Goal: Information Seeking & Learning: Find specific page/section

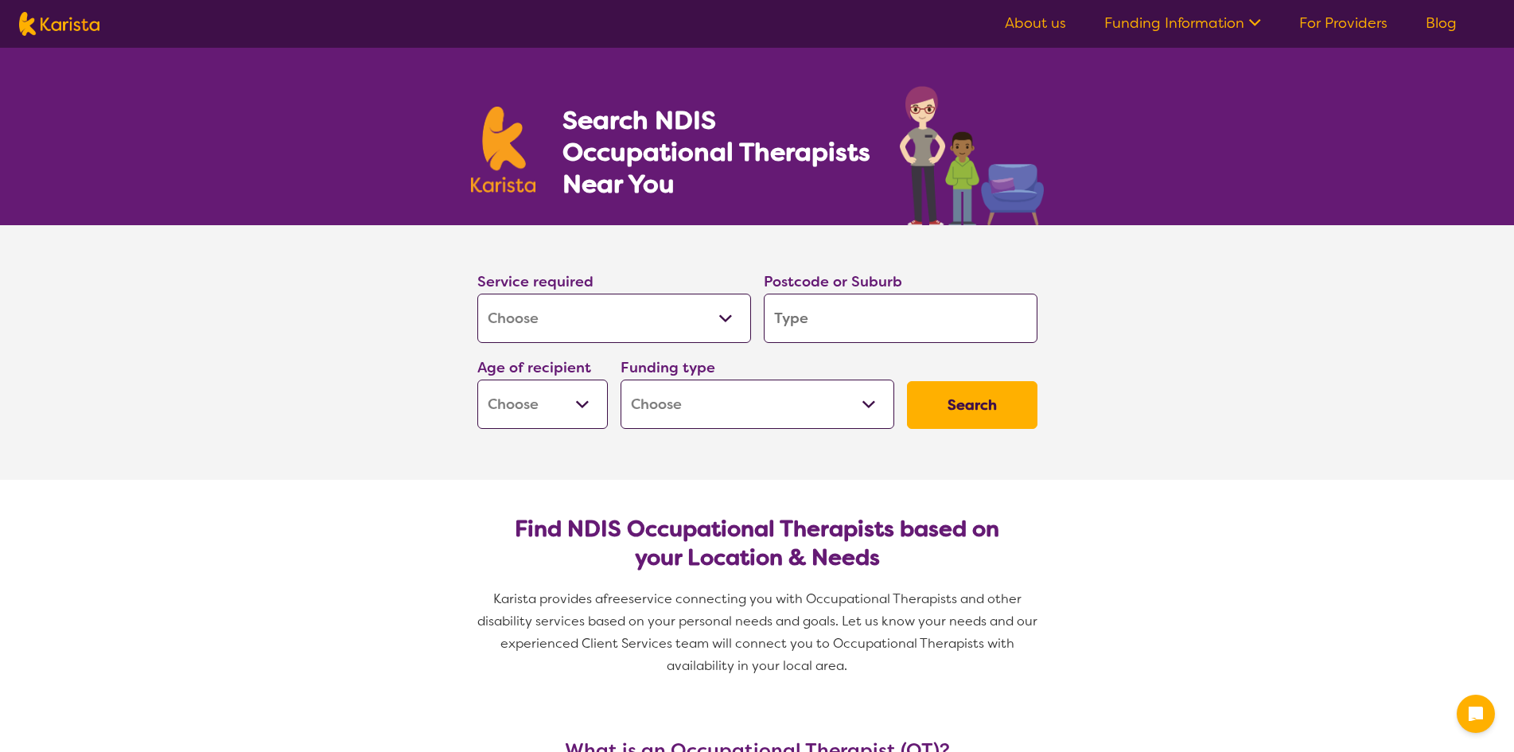
select select "[MEDICAL_DATA]"
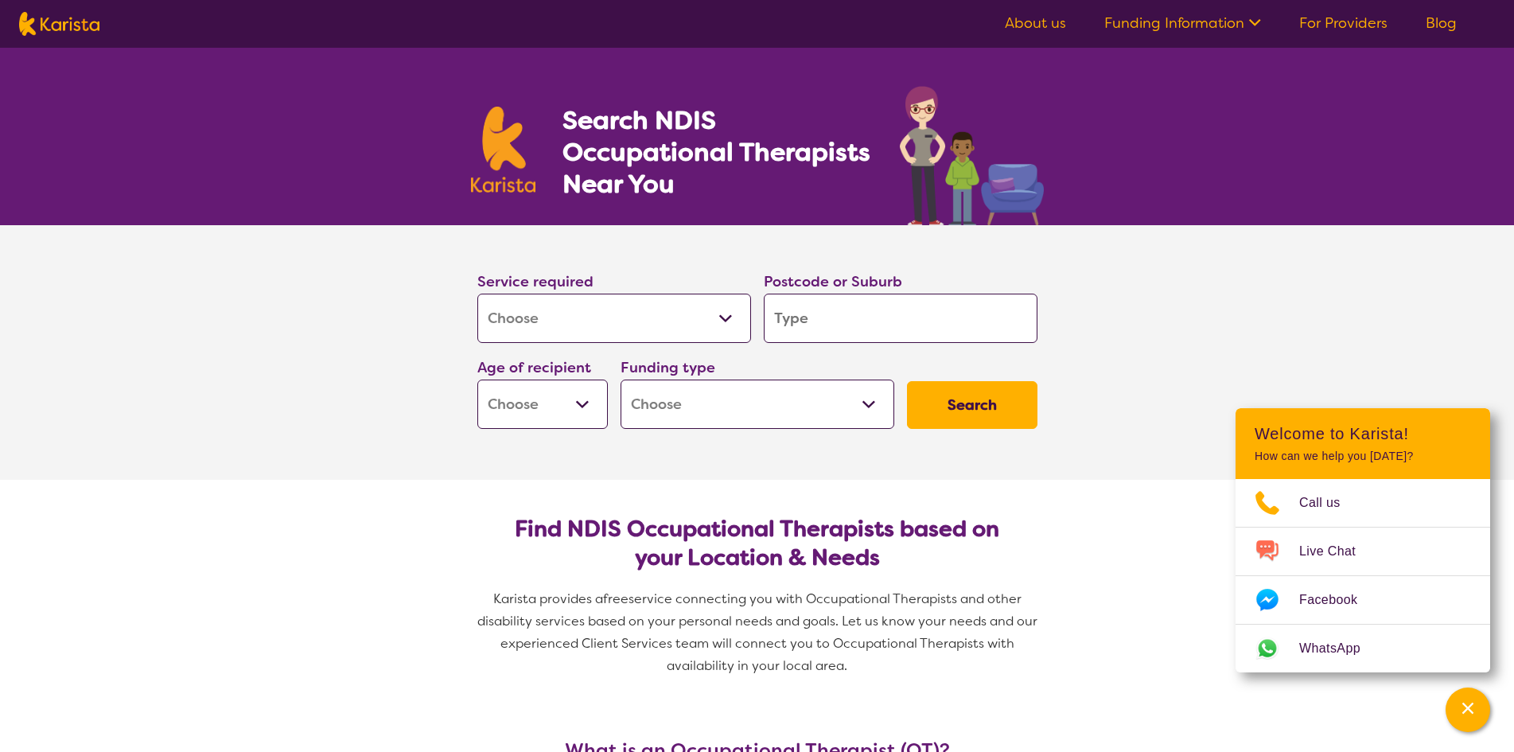
click at [780, 321] on input "search" at bounding box center [901, 318] width 274 height 49
type input "b"
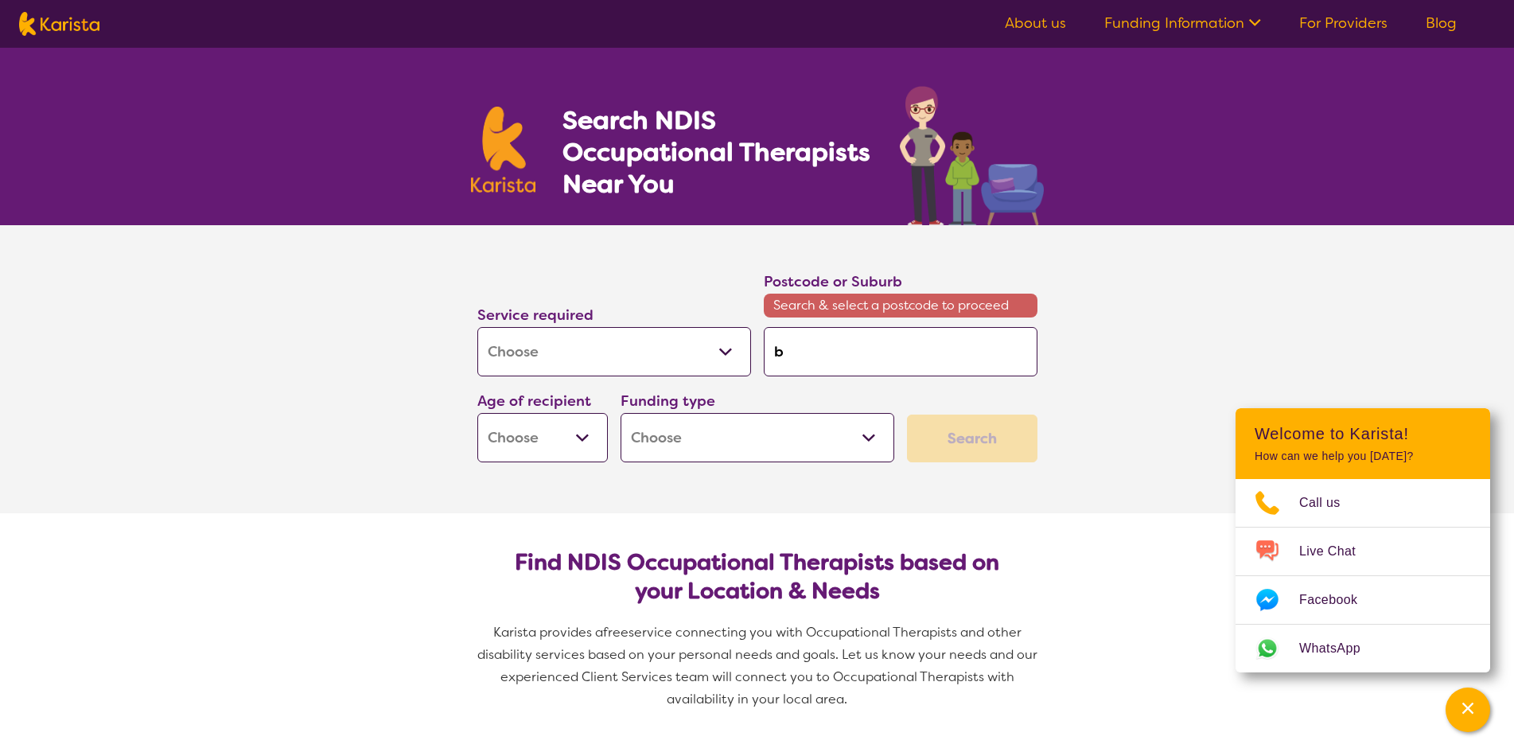
type input "br"
type input "bre"
type input "bren"
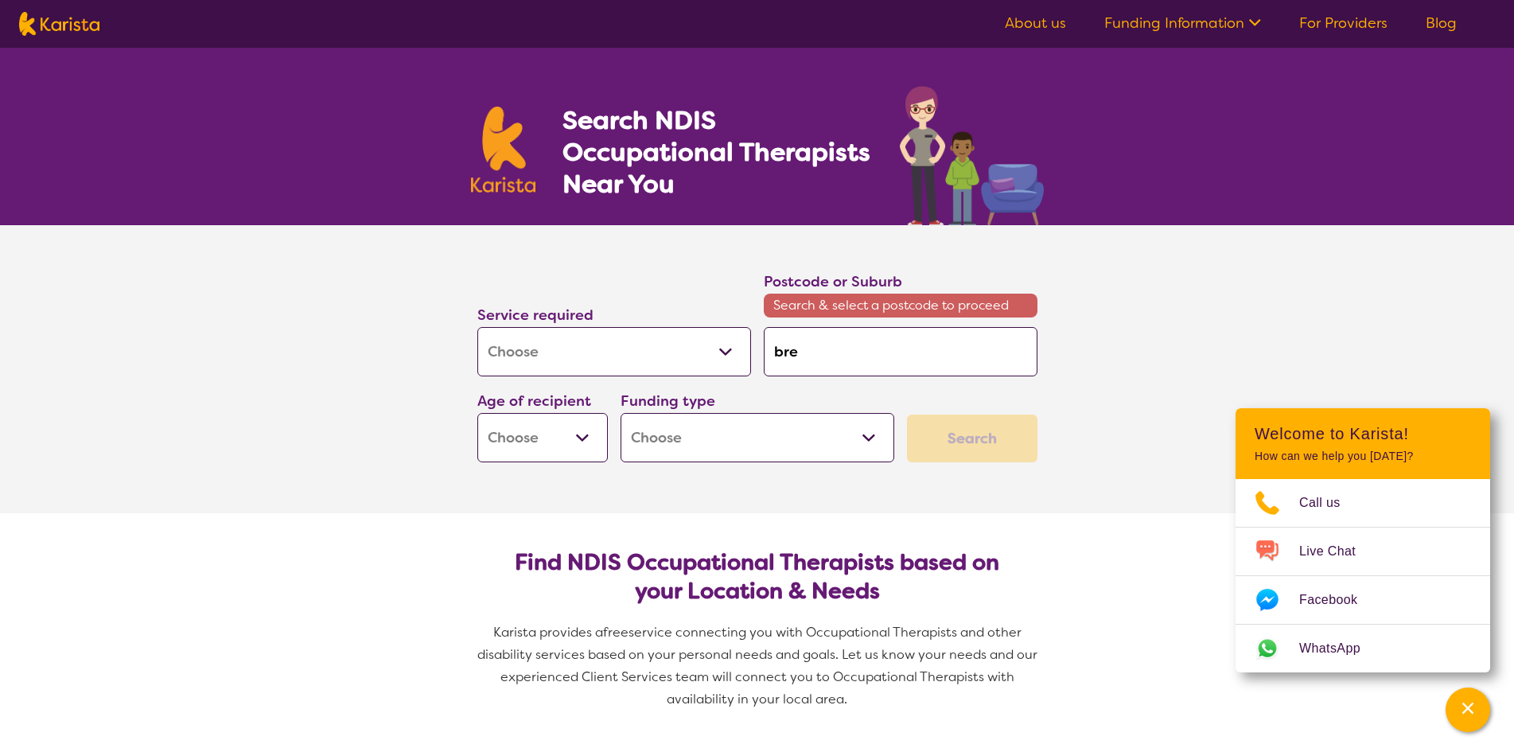
type input "bren"
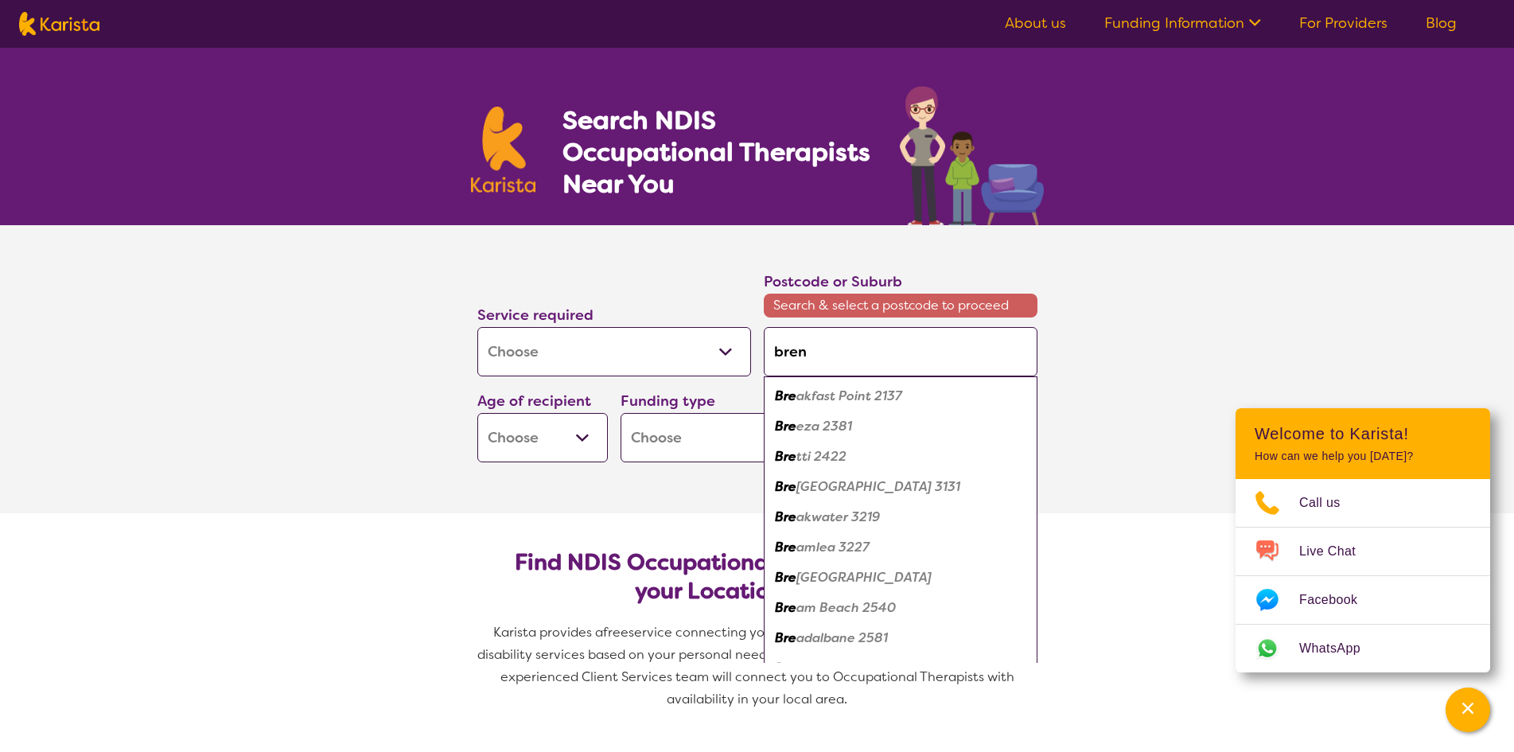
type input "brend"
type input "[PERSON_NAME]"
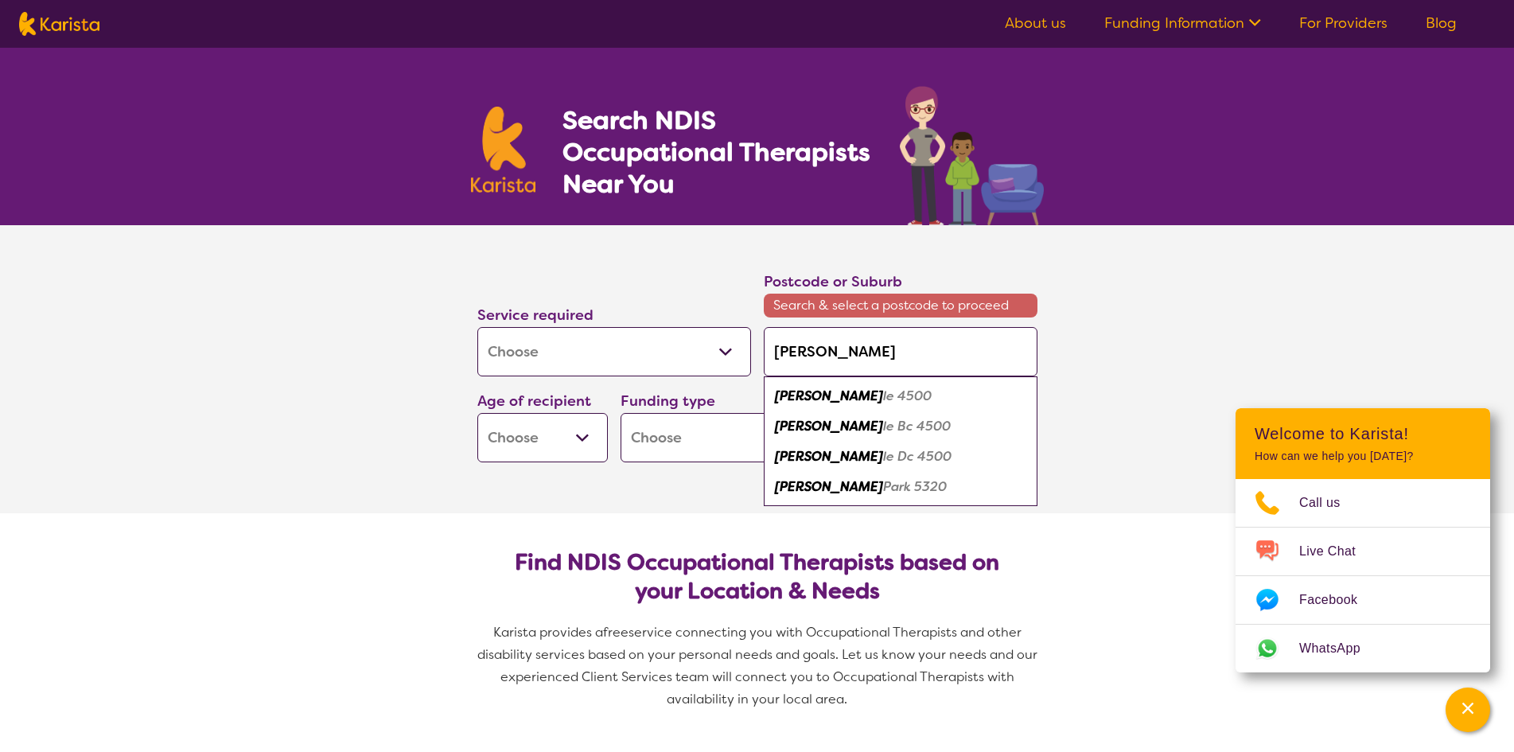
click at [889, 395] on div "[PERSON_NAME] 4500" at bounding box center [901, 396] width 258 height 30
type input "4500"
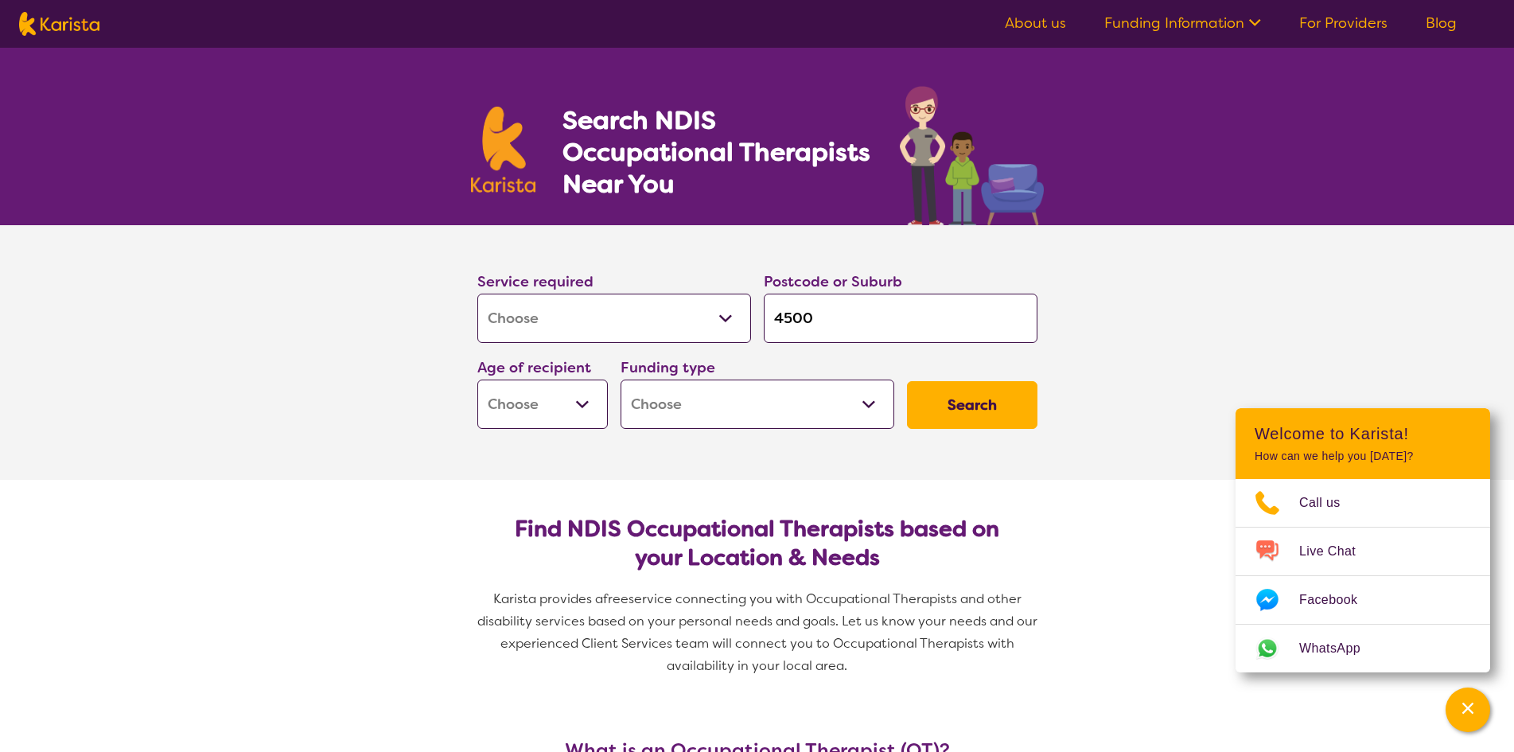
click at [963, 397] on button "Search" at bounding box center [972, 405] width 130 height 48
click at [552, 395] on select "Early Childhood - 0 to 9 Child - 10 to 11 Adolescent - 12 to 17 Adult - 18 to 6…" at bounding box center [542, 403] width 130 height 49
select select "AD"
click at [477, 379] on select "Early Childhood - 0 to 9 Child - 10 to 11 Adolescent - 12 to 17 Adult - 18 to 6…" at bounding box center [542, 403] width 130 height 49
select select "AD"
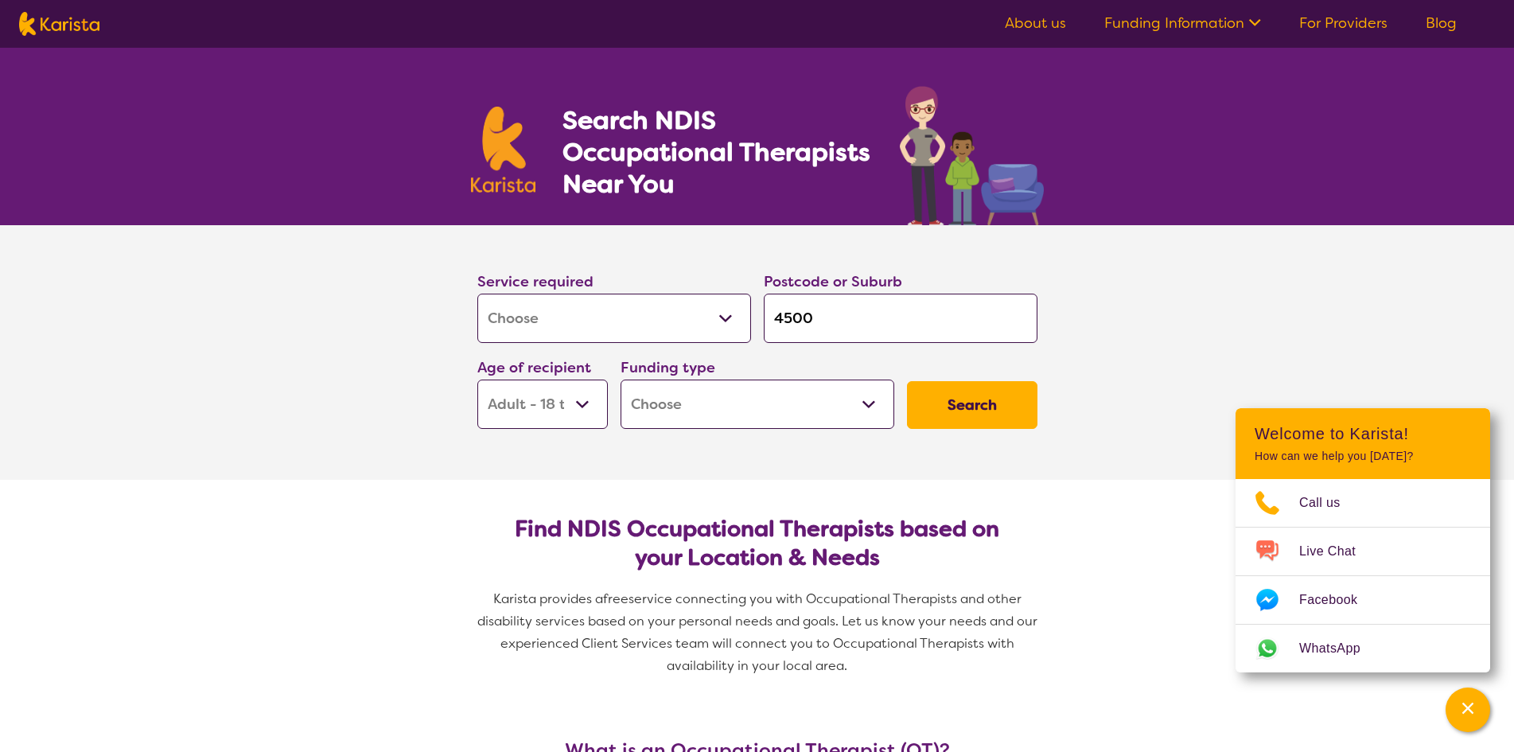
click at [946, 422] on button "Search" at bounding box center [972, 405] width 130 height 48
click at [817, 407] on select "Home Care Package (HCP) National Disability Insurance Scheme (NDIS) I don't know" at bounding box center [757, 403] width 274 height 49
select select "NDIS"
click at [620, 379] on select "Home Care Package (HCP) National Disability Insurance Scheme (NDIS) I don't know" at bounding box center [757, 403] width 274 height 49
select select "NDIS"
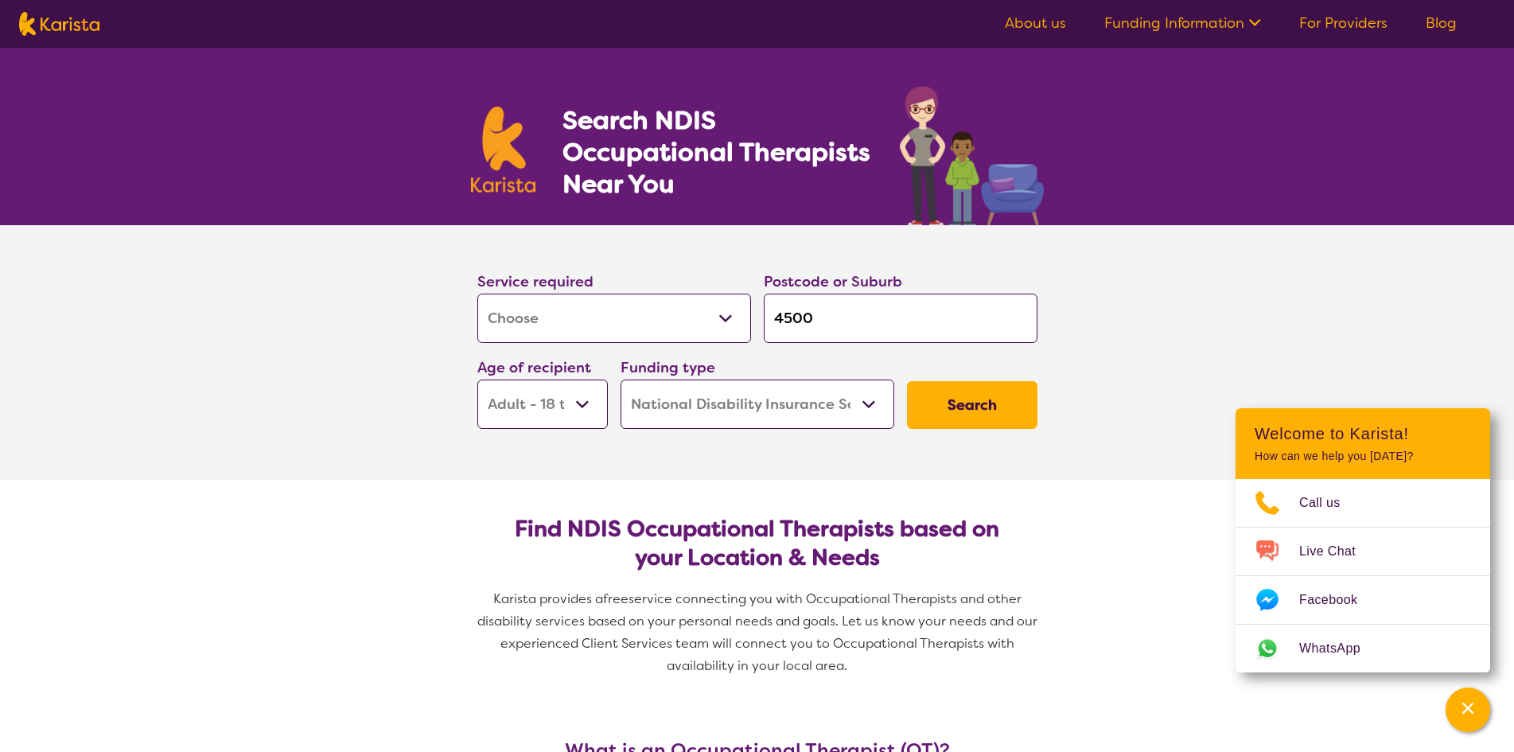
click at [949, 415] on button "Search" at bounding box center [972, 405] width 130 height 48
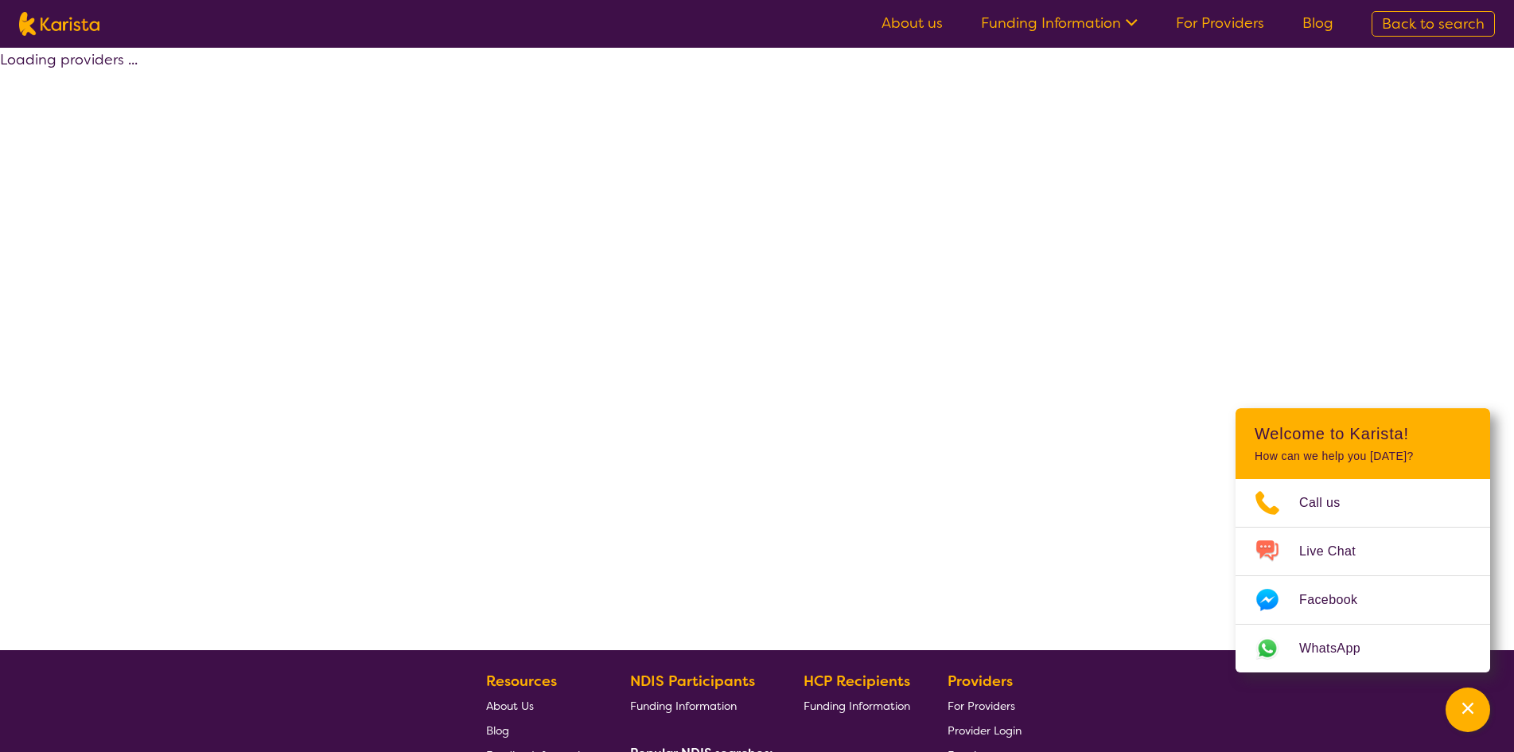
select select "by_score"
